Goal: Task Accomplishment & Management: Complete application form

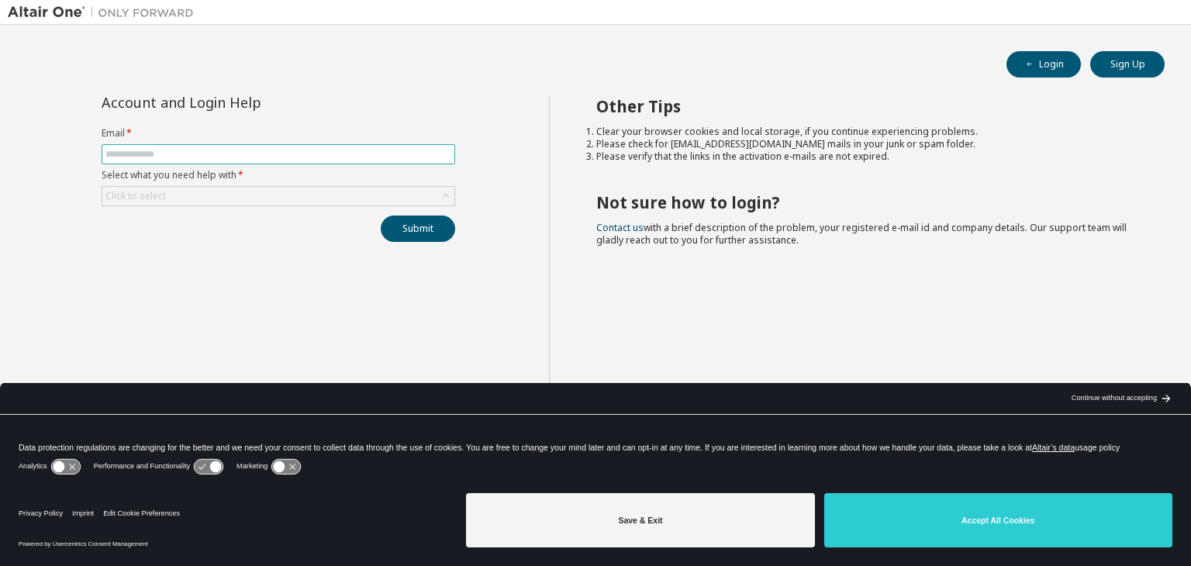
click at [336, 151] on input "text" at bounding box center [278, 154] width 346 height 12
type input "**********"
click at [233, 190] on div "Click to select" at bounding box center [278, 196] width 352 height 19
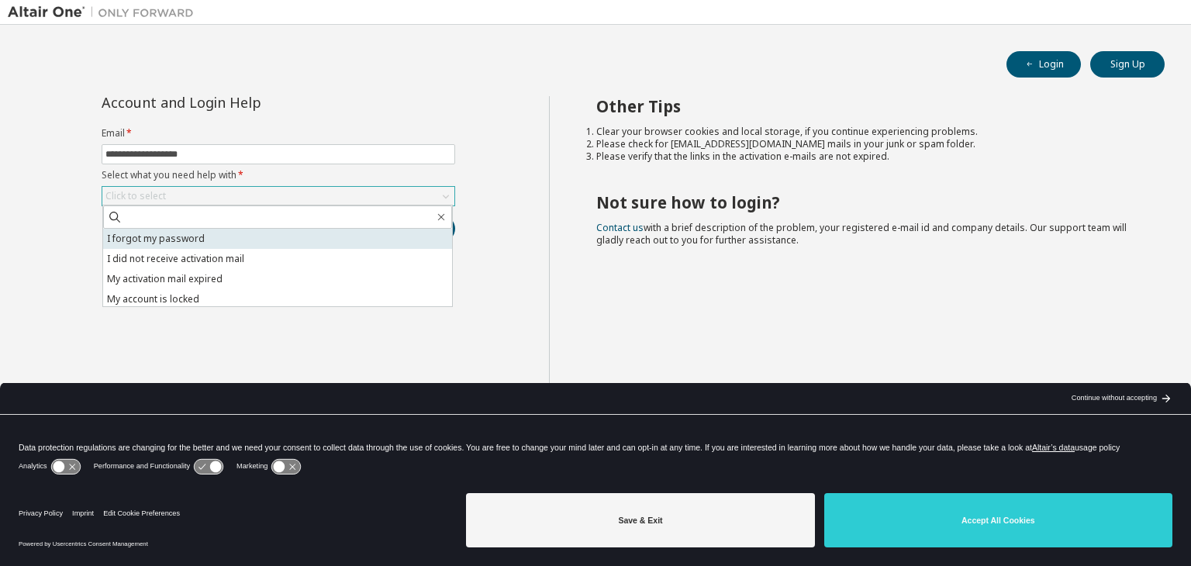
click at [213, 234] on li "I forgot my password" at bounding box center [277, 239] width 349 height 20
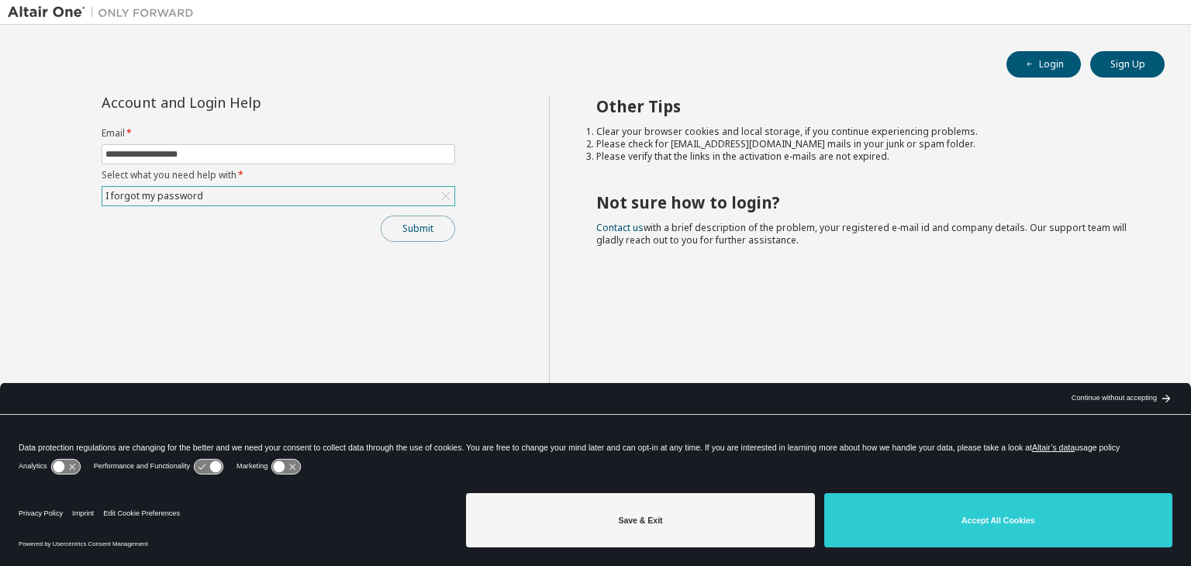
click at [412, 229] on button "Submit" at bounding box center [418, 228] width 74 height 26
click at [1124, 68] on button "Sign Up" at bounding box center [1127, 64] width 74 height 26
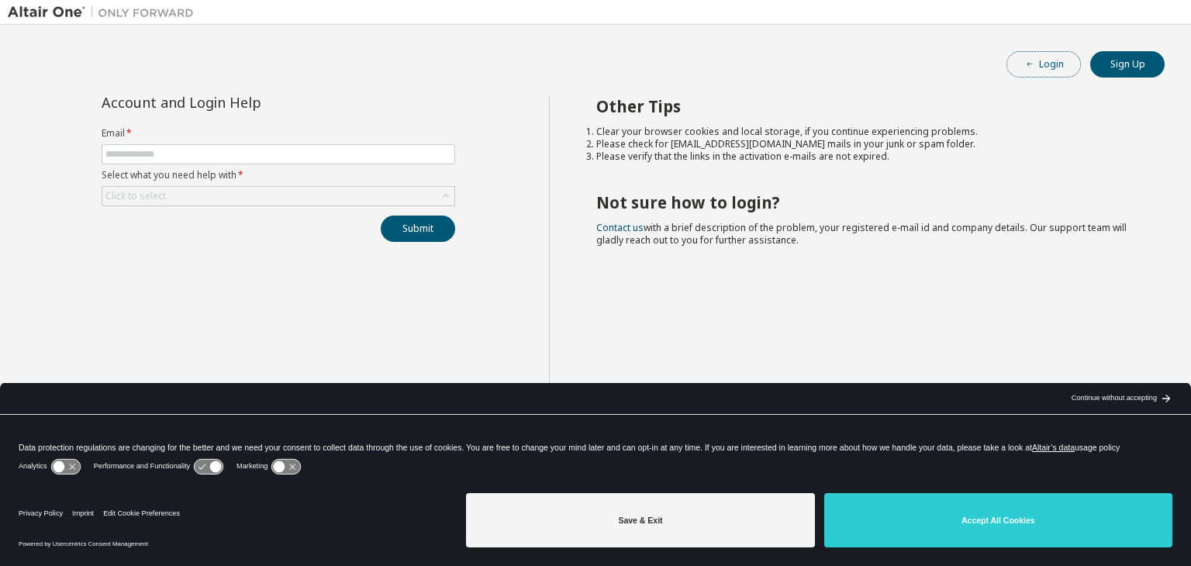
click at [1061, 66] on button "Login" at bounding box center [1043, 64] width 74 height 26
